Goal: Information Seeking & Learning: Learn about a topic

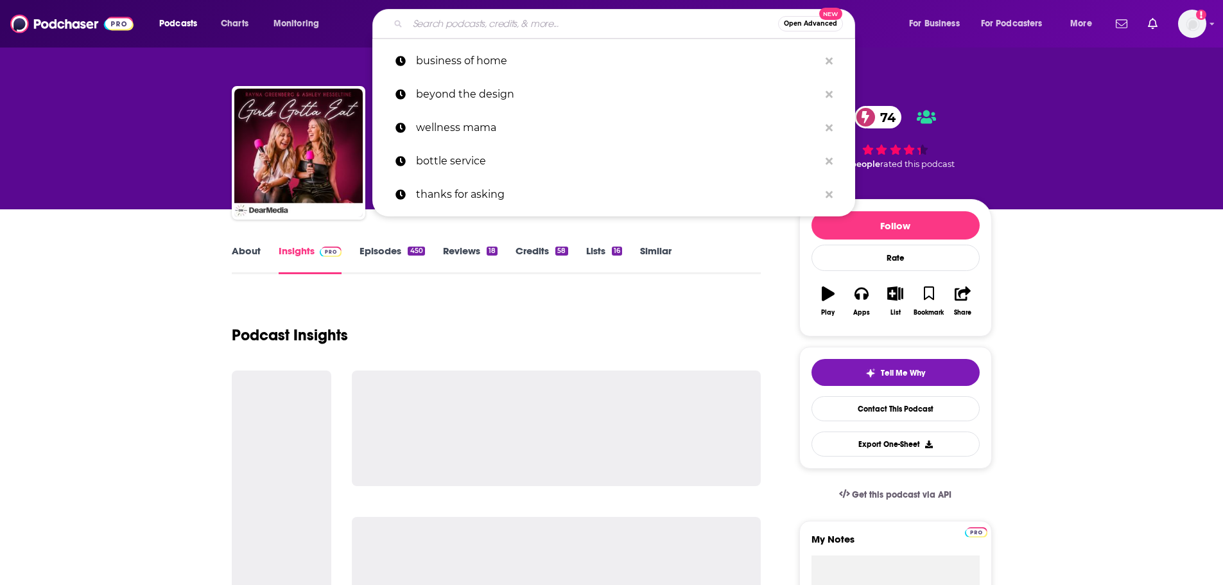
click at [545, 15] on input "Search podcasts, credits, & more..." at bounding box center [593, 23] width 370 height 21
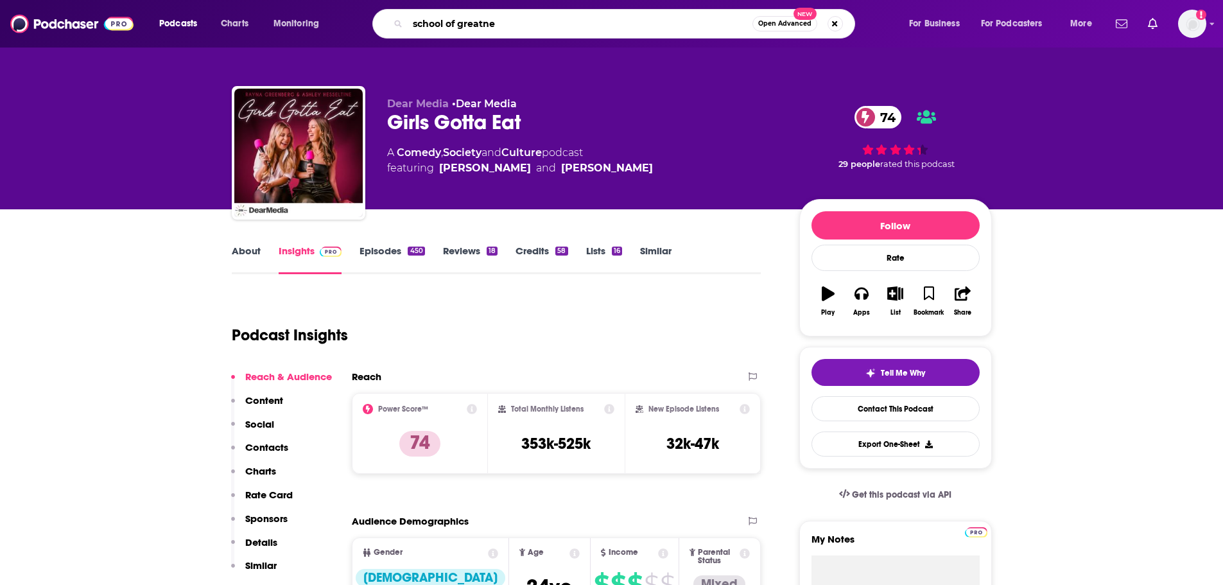
type input "school of greatnes"
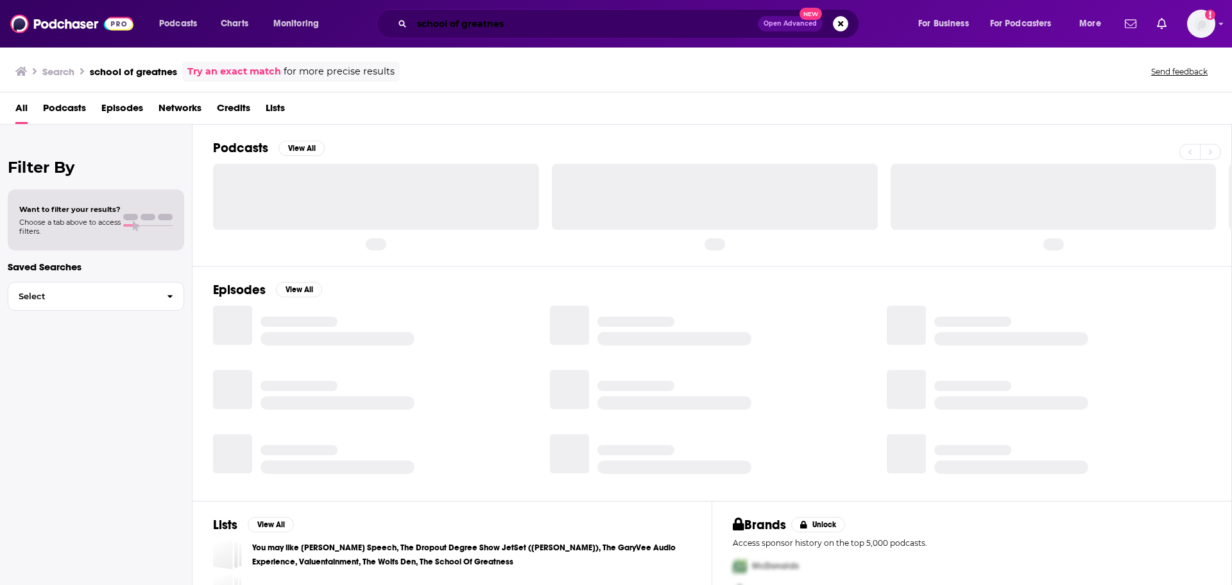
click at [541, 19] on input "school of greatnes" at bounding box center [585, 23] width 346 height 21
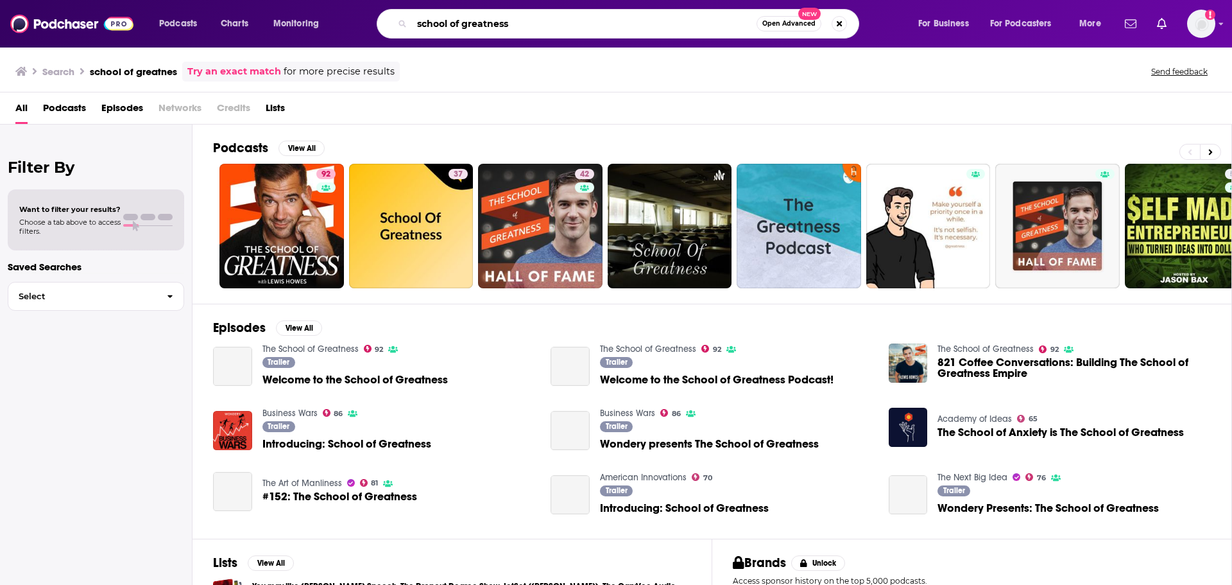
type input "school of greatness"
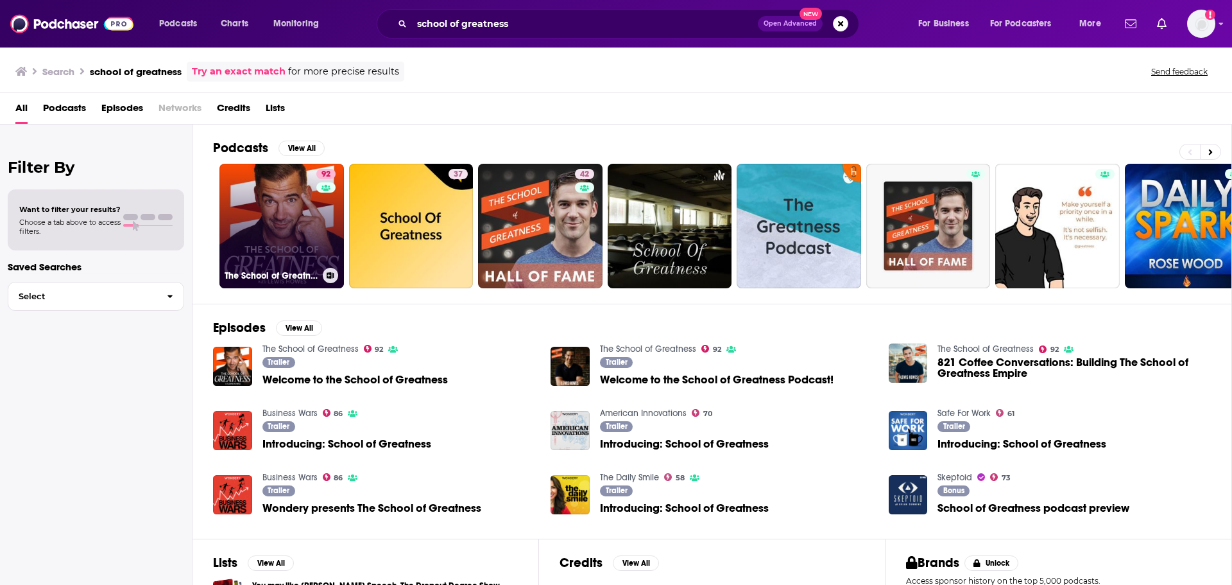
click at [290, 208] on link "92 The School of Greatness" at bounding box center [281, 226] width 125 height 125
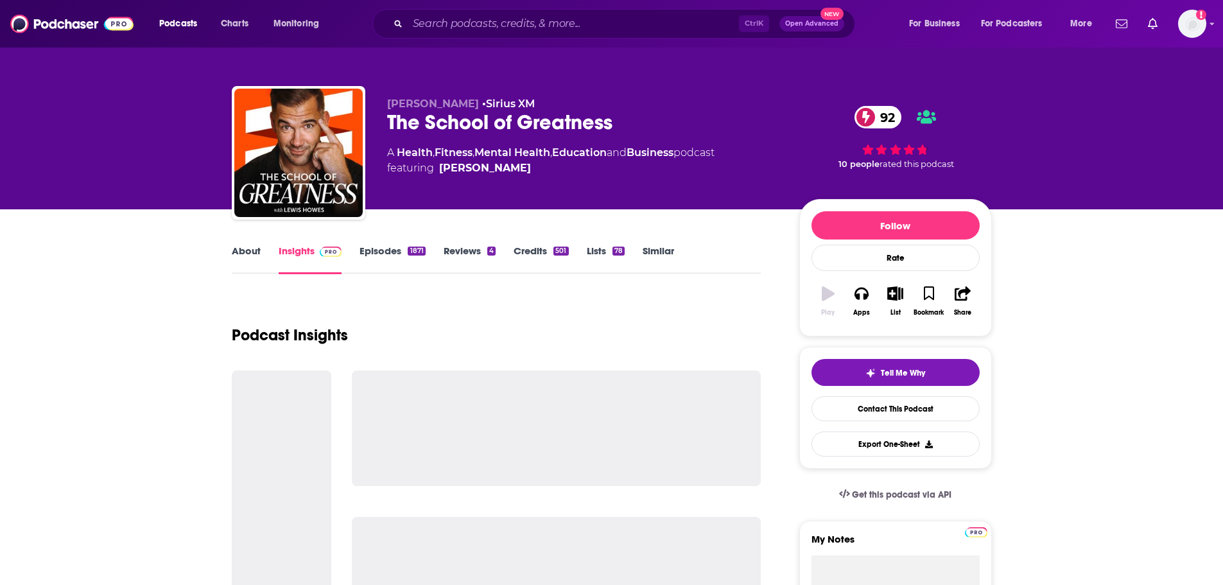
click at [290, 208] on img "The School of Greatness" at bounding box center [298, 153] width 128 height 128
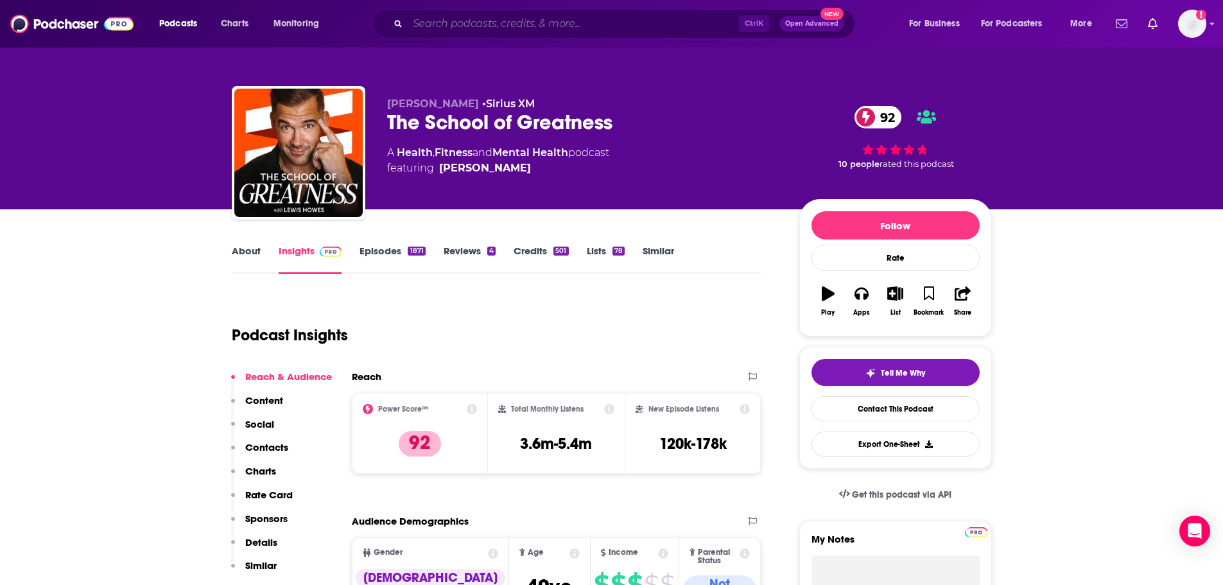
click at [508, 20] on input "Search podcasts, credits, & more..." at bounding box center [573, 23] width 331 height 21
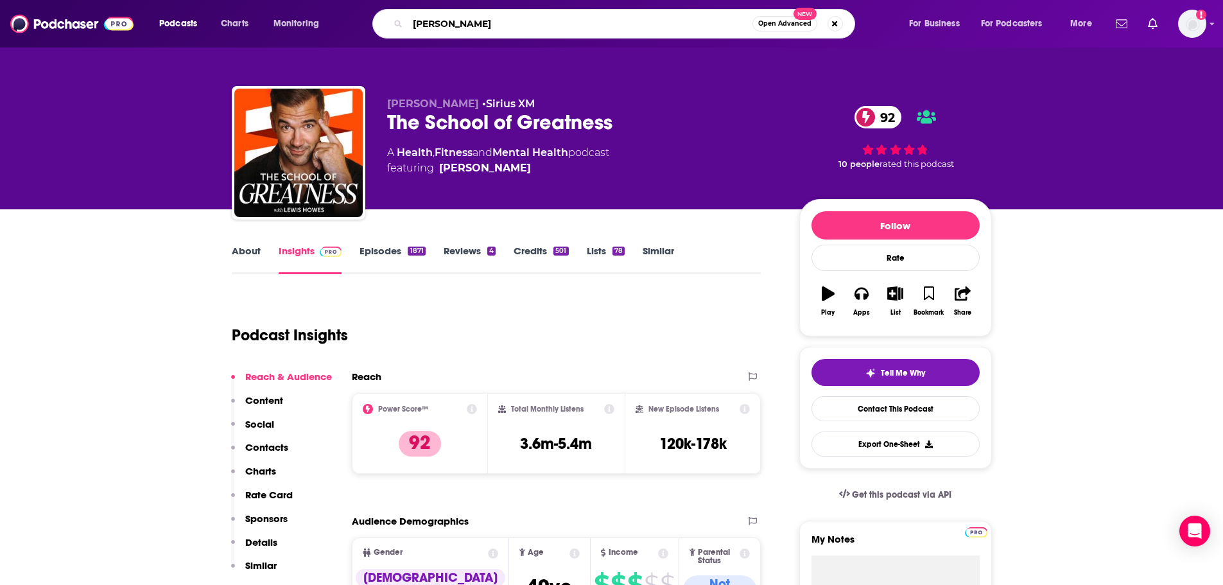
type input "[PERSON_NAME]"
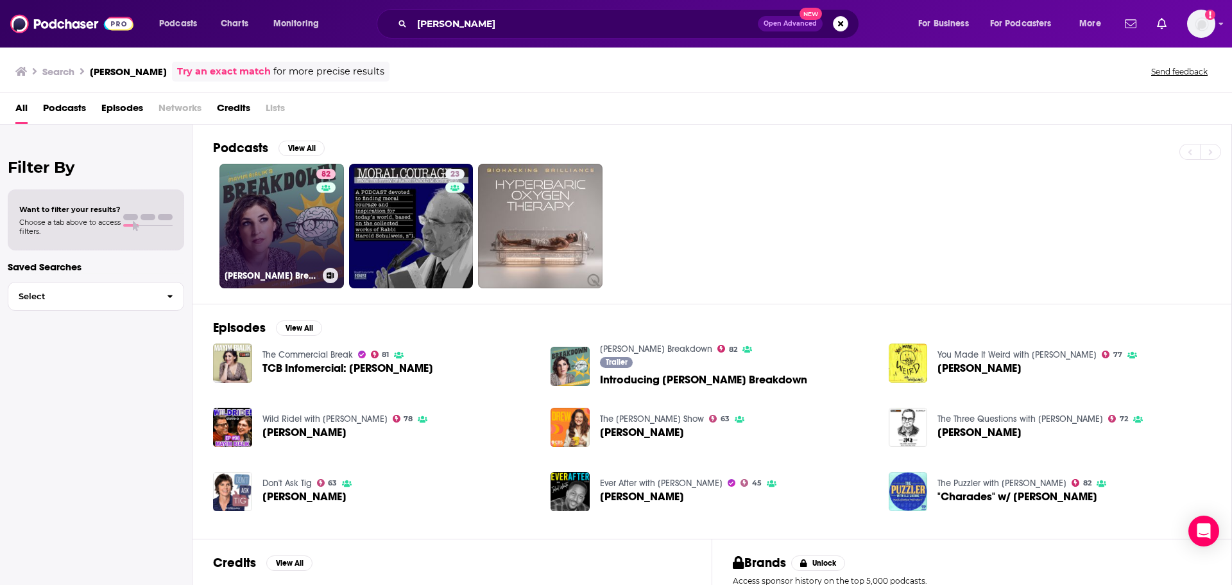
click at [308, 190] on link "82 [PERSON_NAME] Breakdown" at bounding box center [281, 226] width 125 height 125
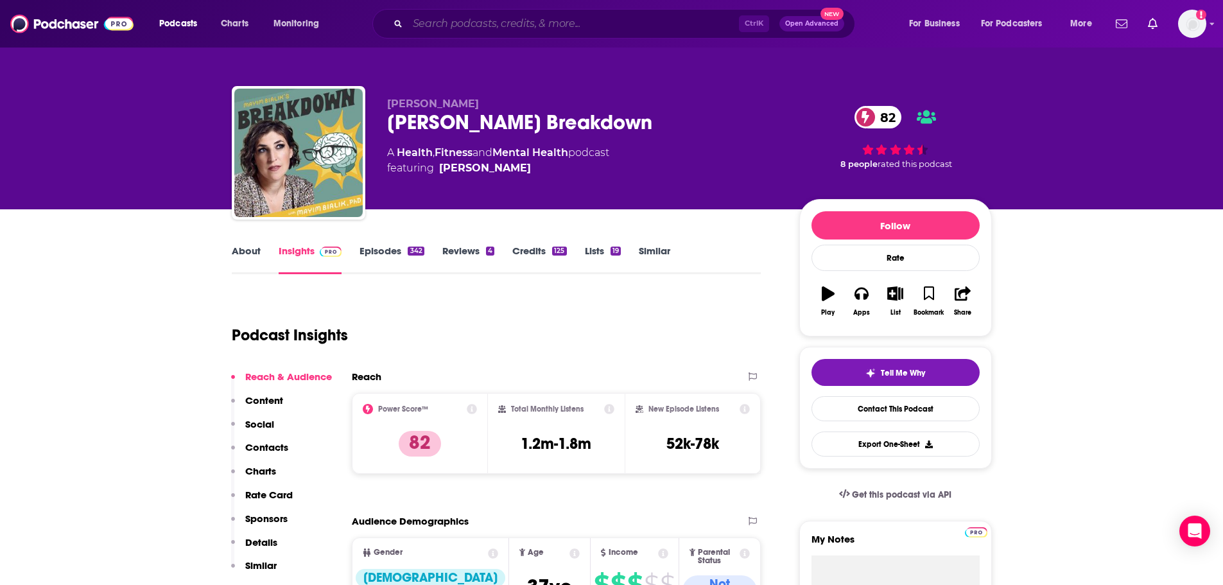
click at [618, 28] on input "Search podcasts, credits, & more..." at bounding box center [573, 23] width 331 height 21
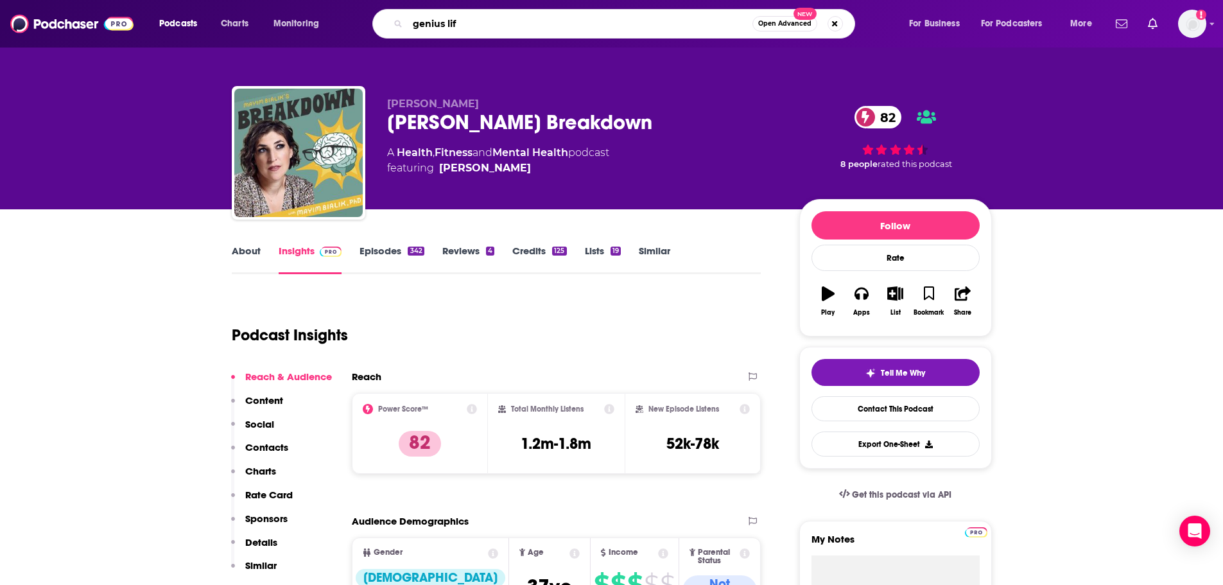
type input "genius life"
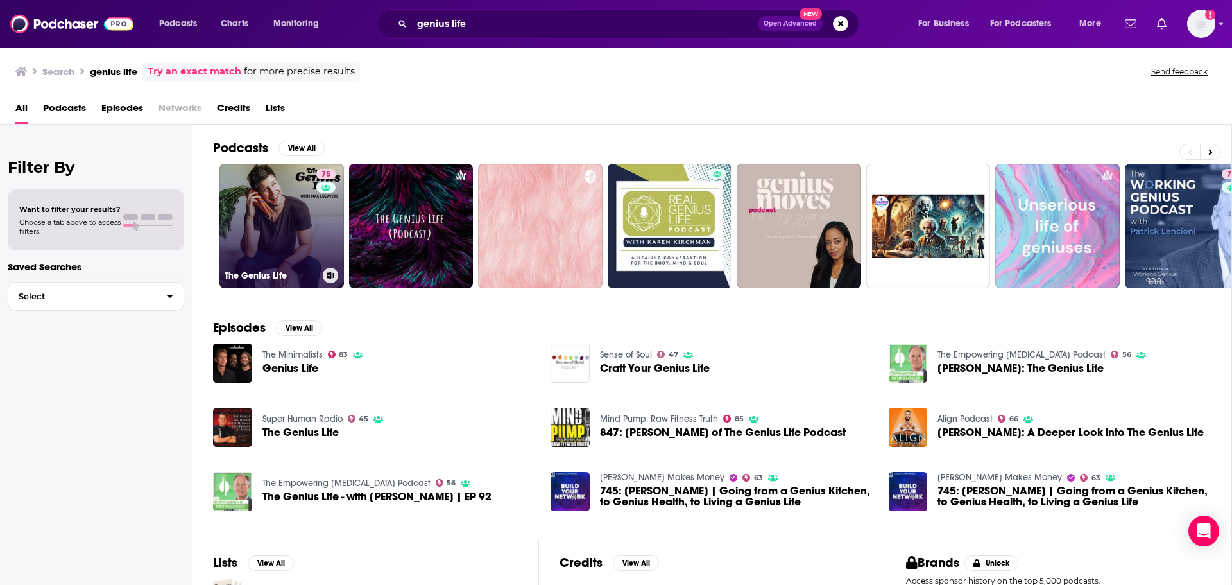
click at [330, 201] on div "75" at bounding box center [327, 218] width 22 height 99
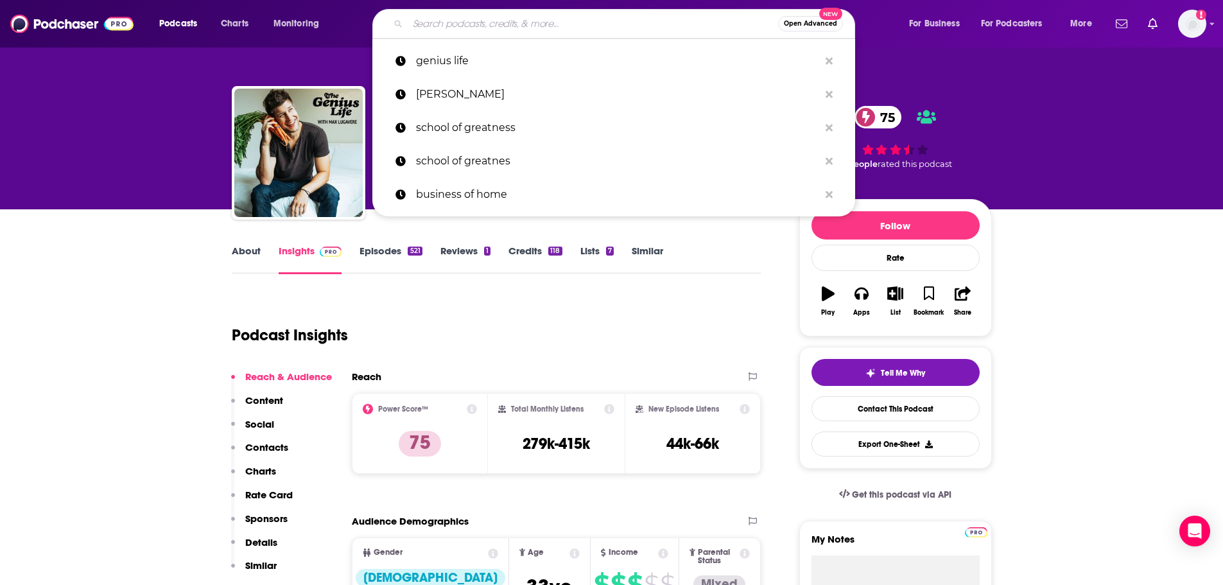
click at [571, 23] on input "Search podcasts, credits, & more..." at bounding box center [593, 23] width 370 height 21
type input "e"
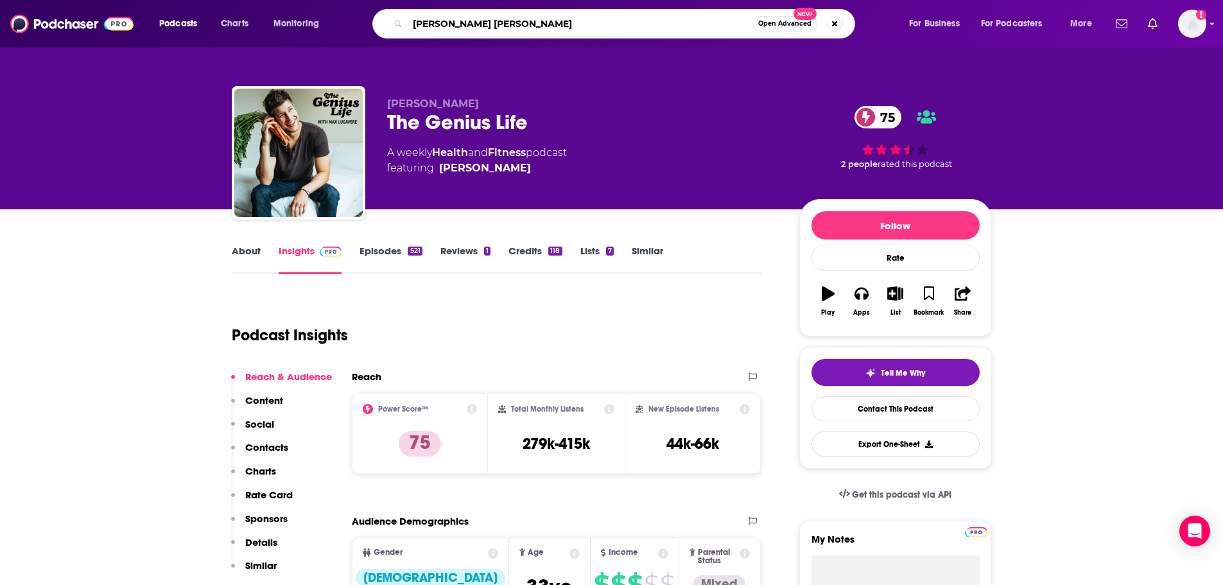
type input "[PERSON_NAME]"
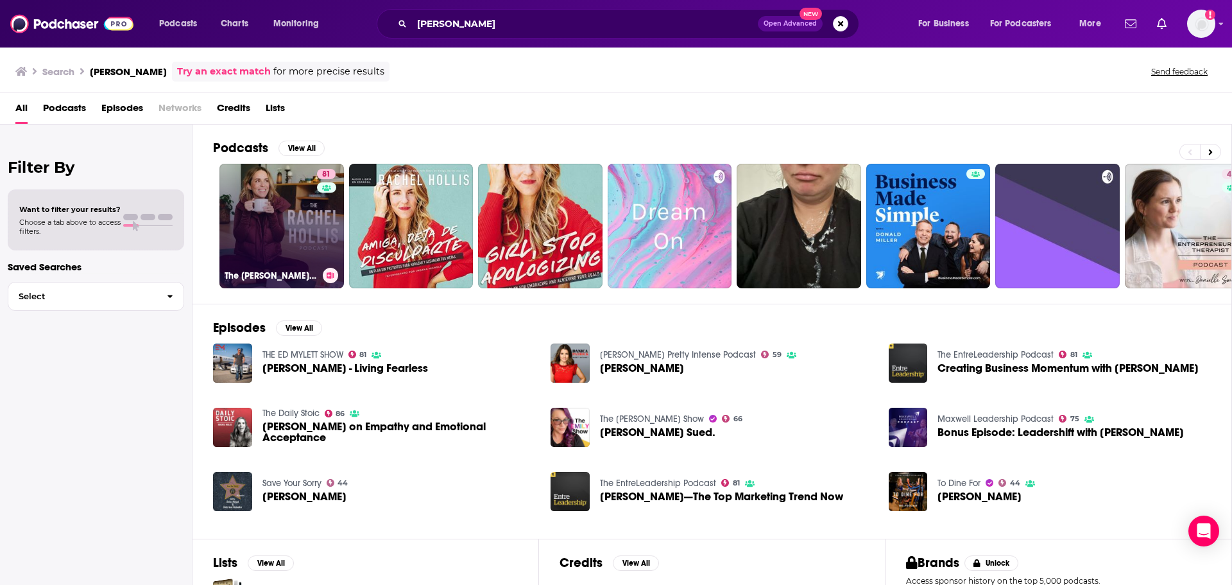
click at [264, 231] on link "81 The [PERSON_NAME] Podcast" at bounding box center [281, 226] width 125 height 125
